Goal: Task Accomplishment & Management: Use online tool/utility

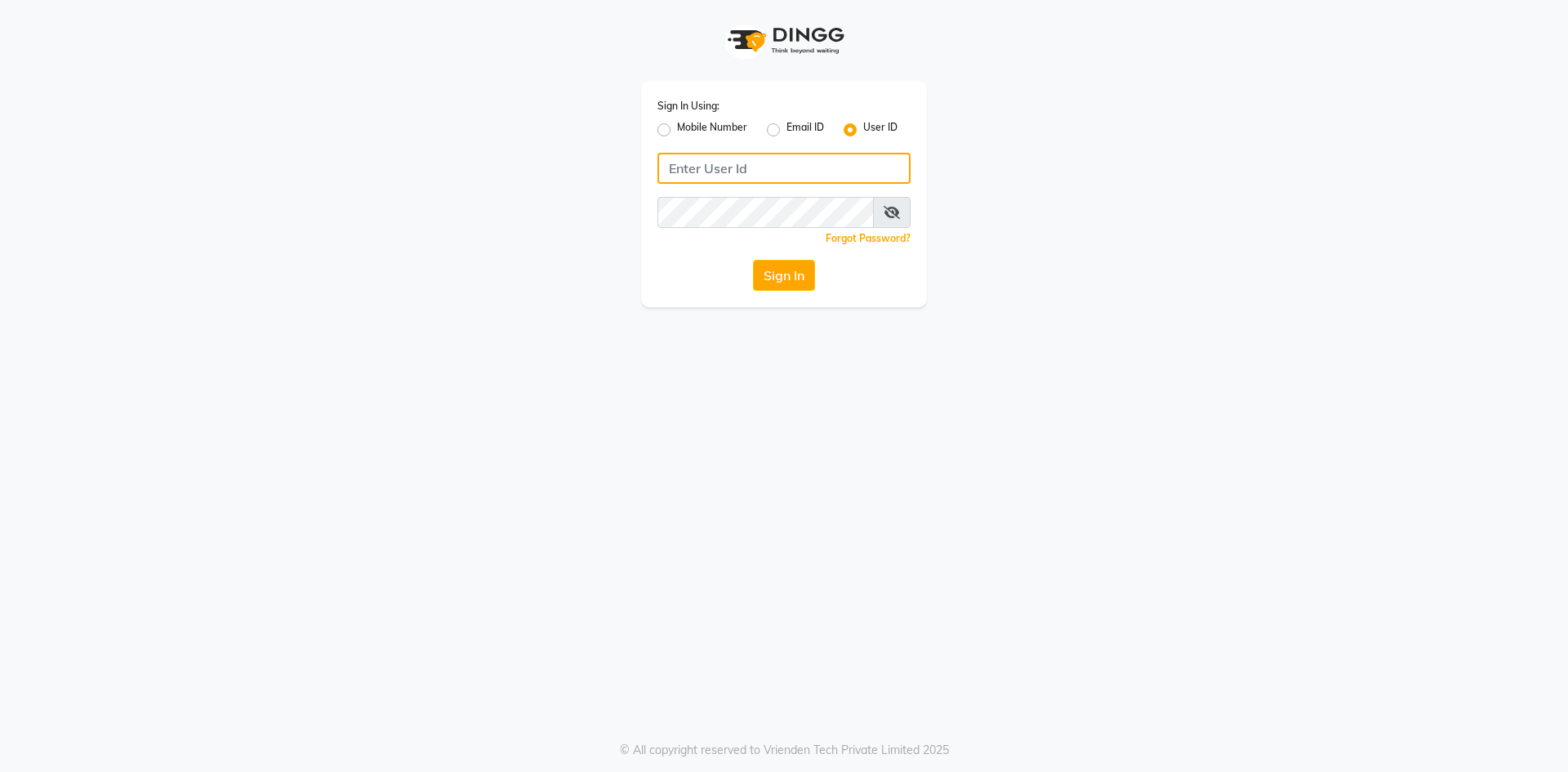
click at [698, 162] on input "Username" at bounding box center [784, 169] width 253 height 31
type input "ragini@123"
click at [798, 277] on button "Sign In" at bounding box center [784, 275] width 62 height 31
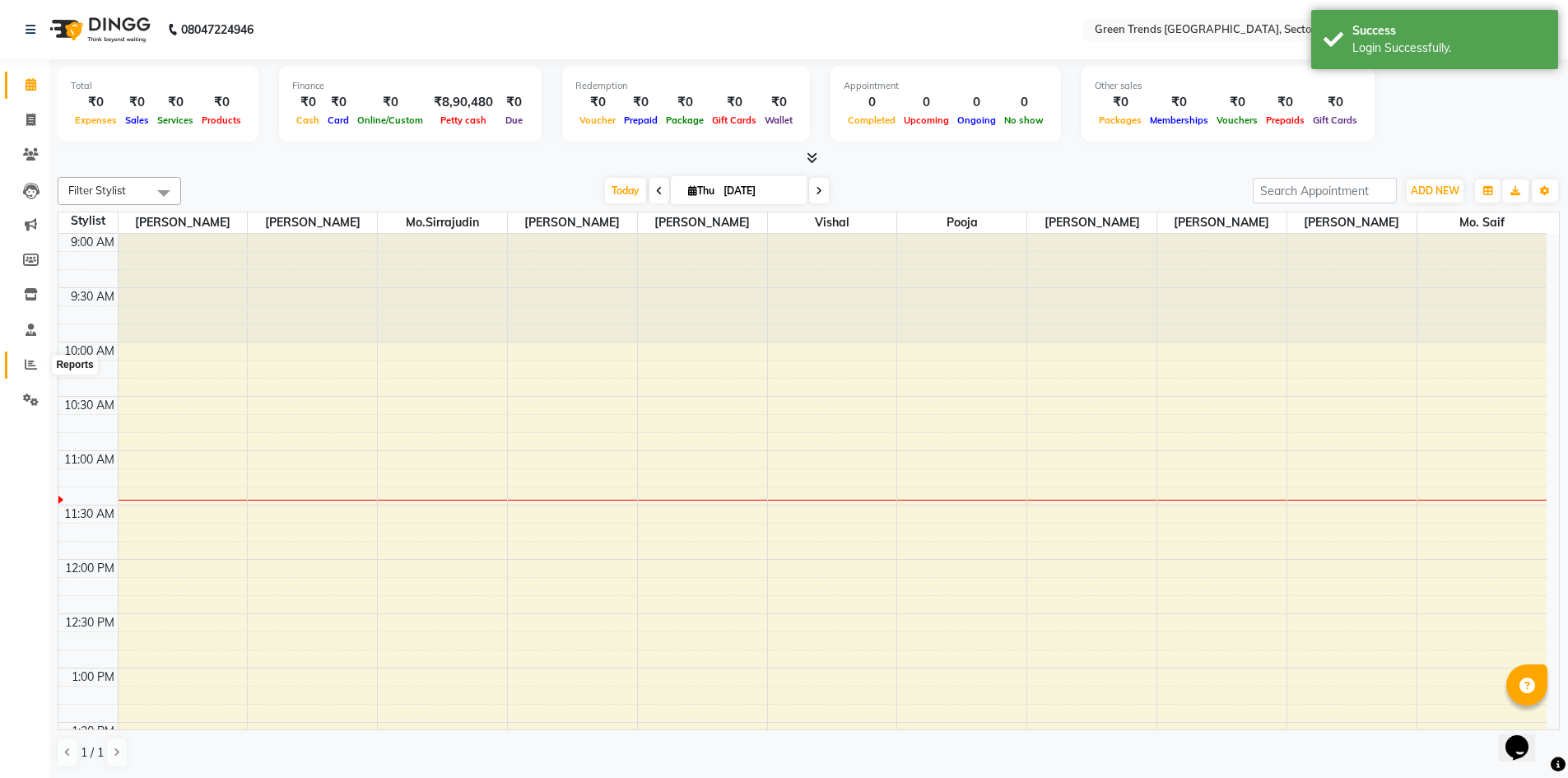
click at [25, 359] on icon at bounding box center [31, 364] width 12 height 12
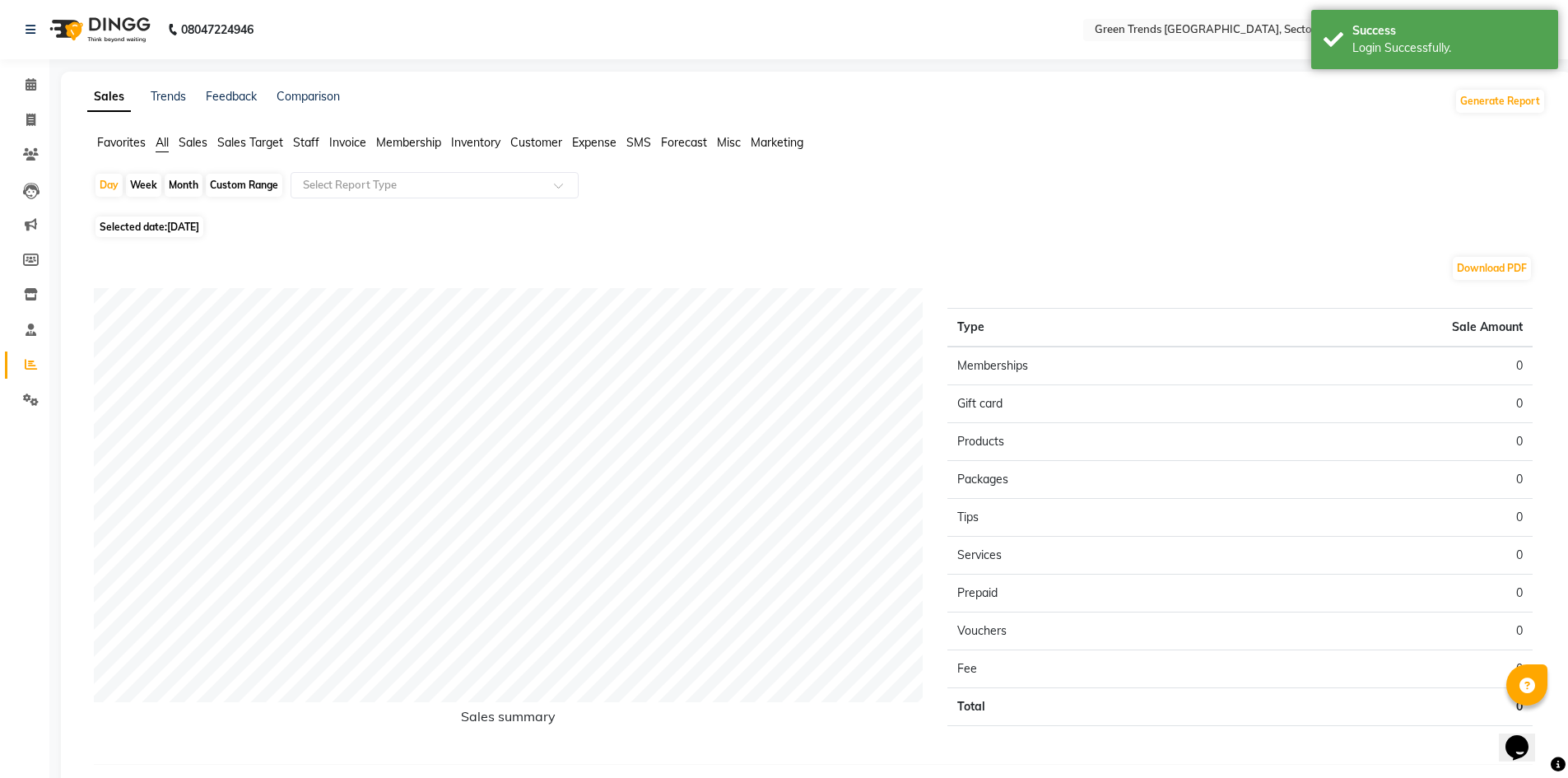
click at [176, 189] on div "Month" at bounding box center [183, 185] width 38 height 23
select select "9"
select select "2025"
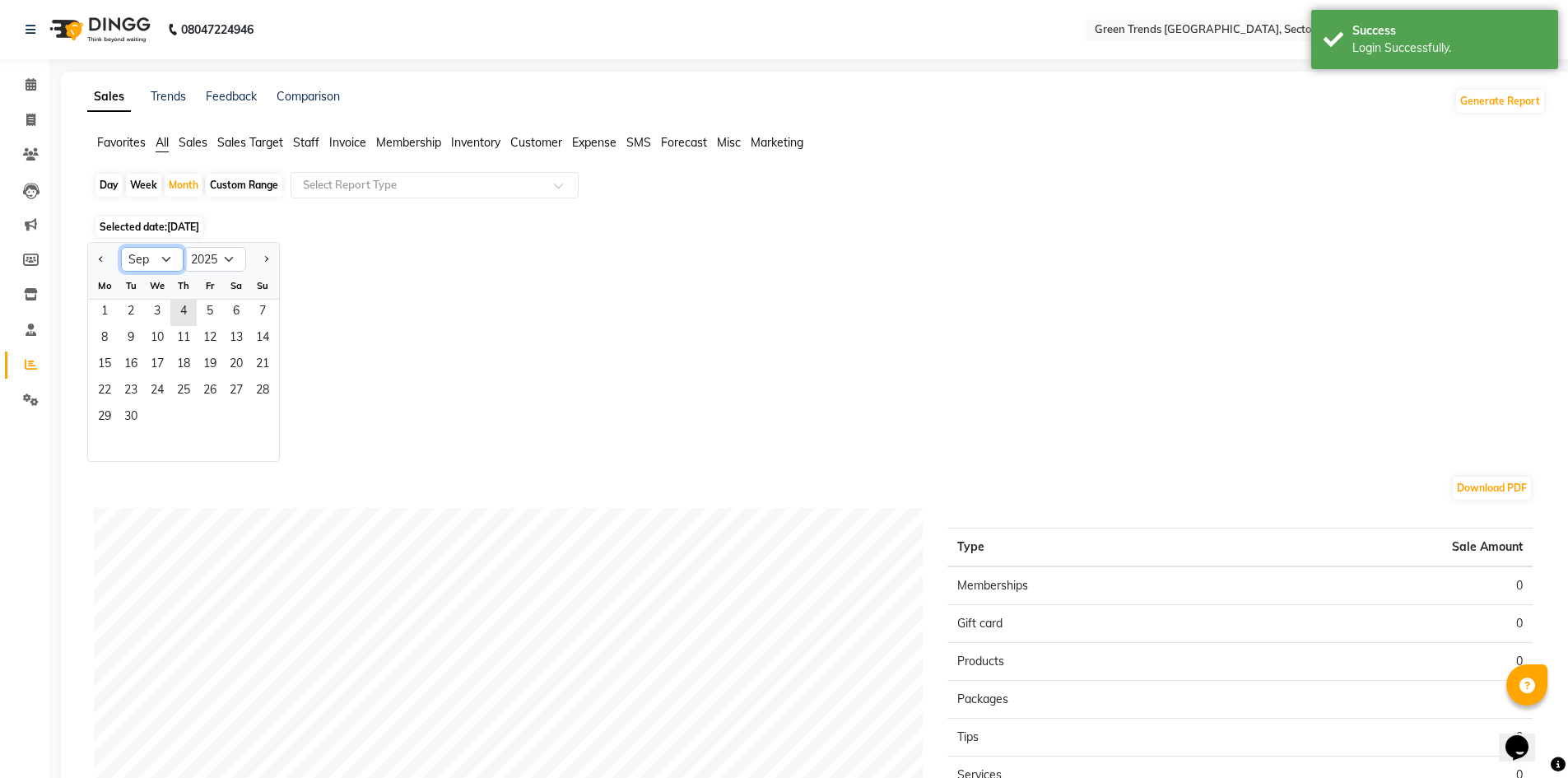
click at [166, 253] on select "Jan Feb Mar Apr May Jun [DATE] Aug Sep Oct Nov Dec" at bounding box center [151, 259] width 62 height 25
select select "8"
click at [121, 247] on select "Jan Feb Mar Apr May Jun [DATE] Aug Sep Oct Nov Dec" at bounding box center [151, 259] width 62 height 25
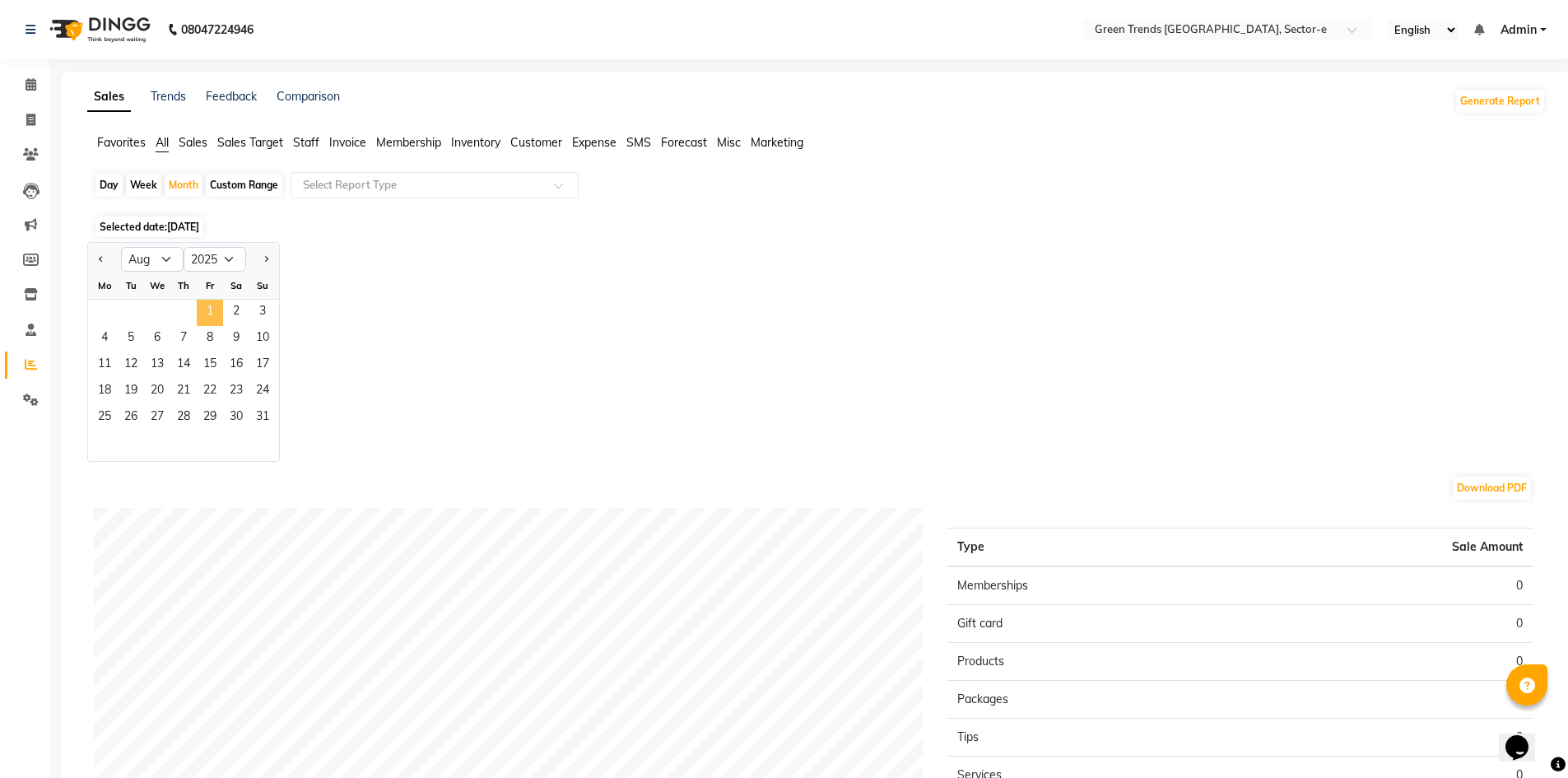
click at [202, 304] on span "1" at bounding box center [210, 313] width 26 height 26
